Goal: Information Seeking & Learning: Understand process/instructions

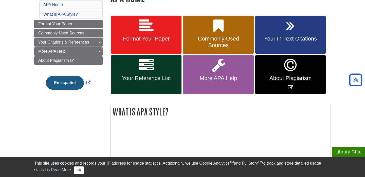
scroll to position [85, 0]
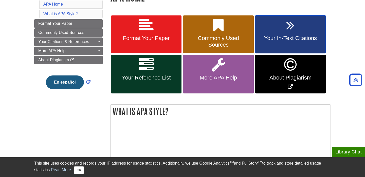
drag, startPoint x: 294, startPoint y: 40, endPoint x: 285, endPoint y: 93, distance: 53.1
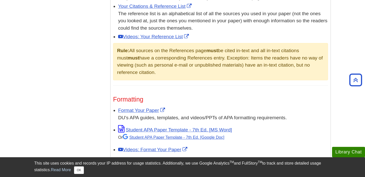
scroll to position [341, 0]
click at [151, 109] on link "Format Your Paper" at bounding box center [142, 110] width 48 height 5
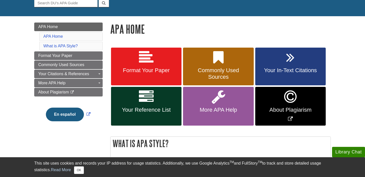
scroll to position [0, 0]
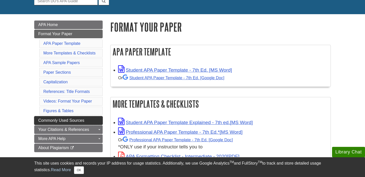
scroll to position [56, 0]
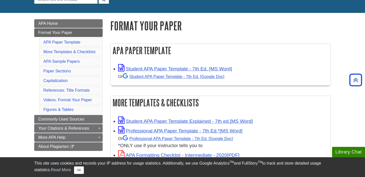
click at [73, 70] on li "Paper Sections" at bounding box center [70, 71] width 63 height 9
click at [65, 73] on link "Paper Sections" at bounding box center [57, 71] width 28 height 4
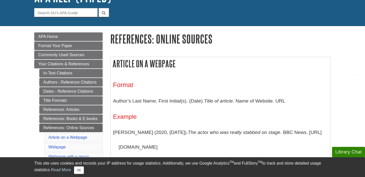
scroll to position [72, 0]
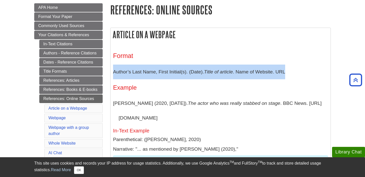
drag, startPoint x: 113, startPoint y: 72, endPoint x: 303, endPoint y: 71, distance: 190.2
click at [303, 71] on p "Author’s Last Name, First Initial(s). (Date). Title of article . Name of Websit…" at bounding box center [220, 72] width 215 height 15
copy p "Author’s Last Name, First Initial(s). (Date). Title of article . Name of Websit…"
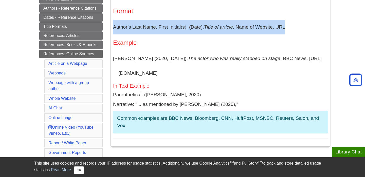
scroll to position [121, 0]
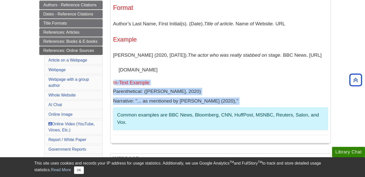
drag, startPoint x: 114, startPoint y: 84, endPoint x: 235, endPoint y: 106, distance: 122.7
click at [235, 106] on div "Format Author’s Last Name, First Initial(s). (Date). Title of article . Name of…" at bounding box center [220, 69] width 215 height 131
copy div "n-Text Example Parenthetical: (Barden, 2020) Narrative: "... as mentioned by Ba…"
